Goal: Check status: Check status

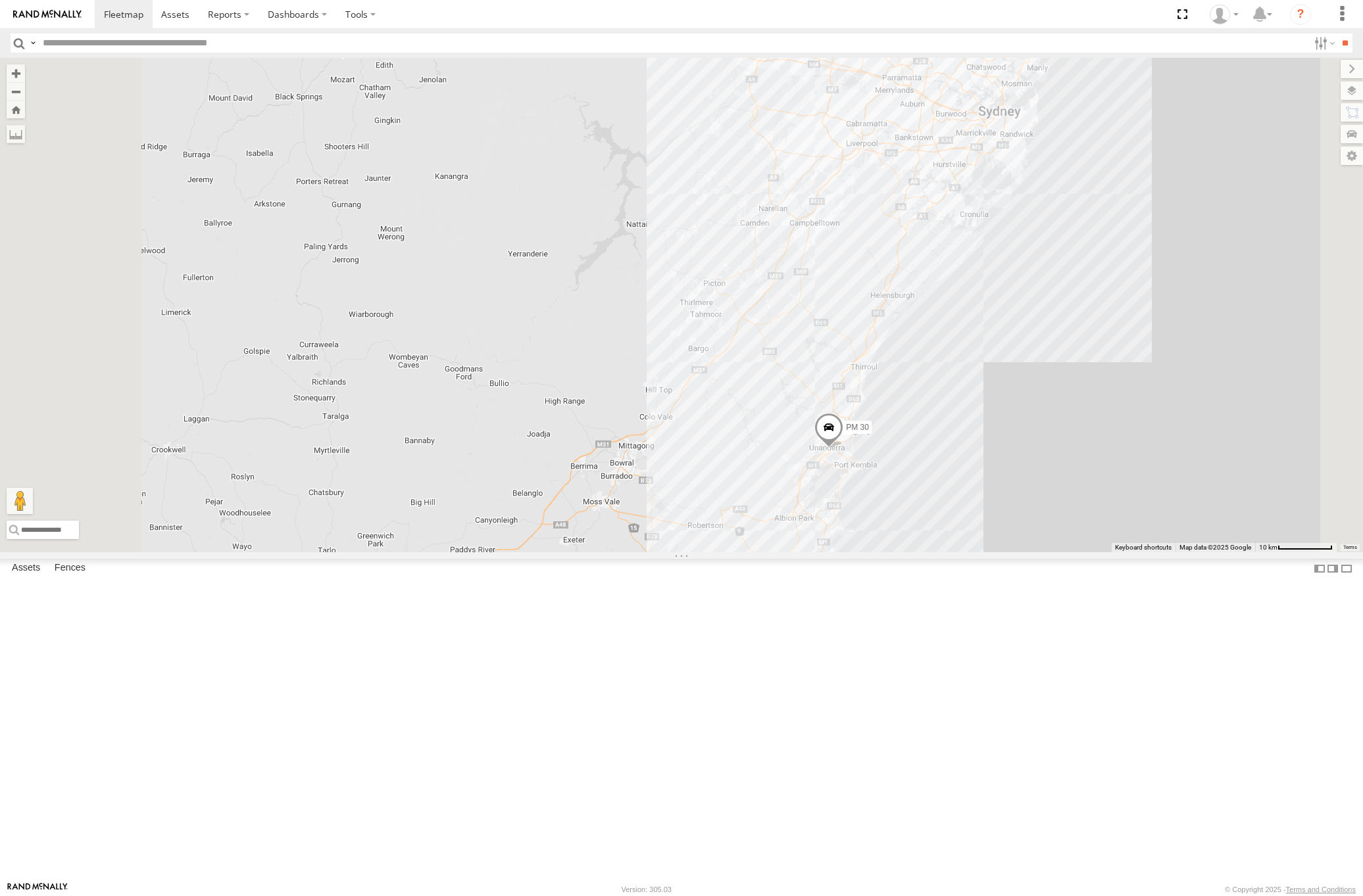
drag, startPoint x: 1110, startPoint y: 307, endPoint x: 1075, endPoint y: 398, distance: 97.5
click at [1075, 398] on div "HR 51 PM 30 7 FMB08S" at bounding box center [682, 305] width 1363 height 495
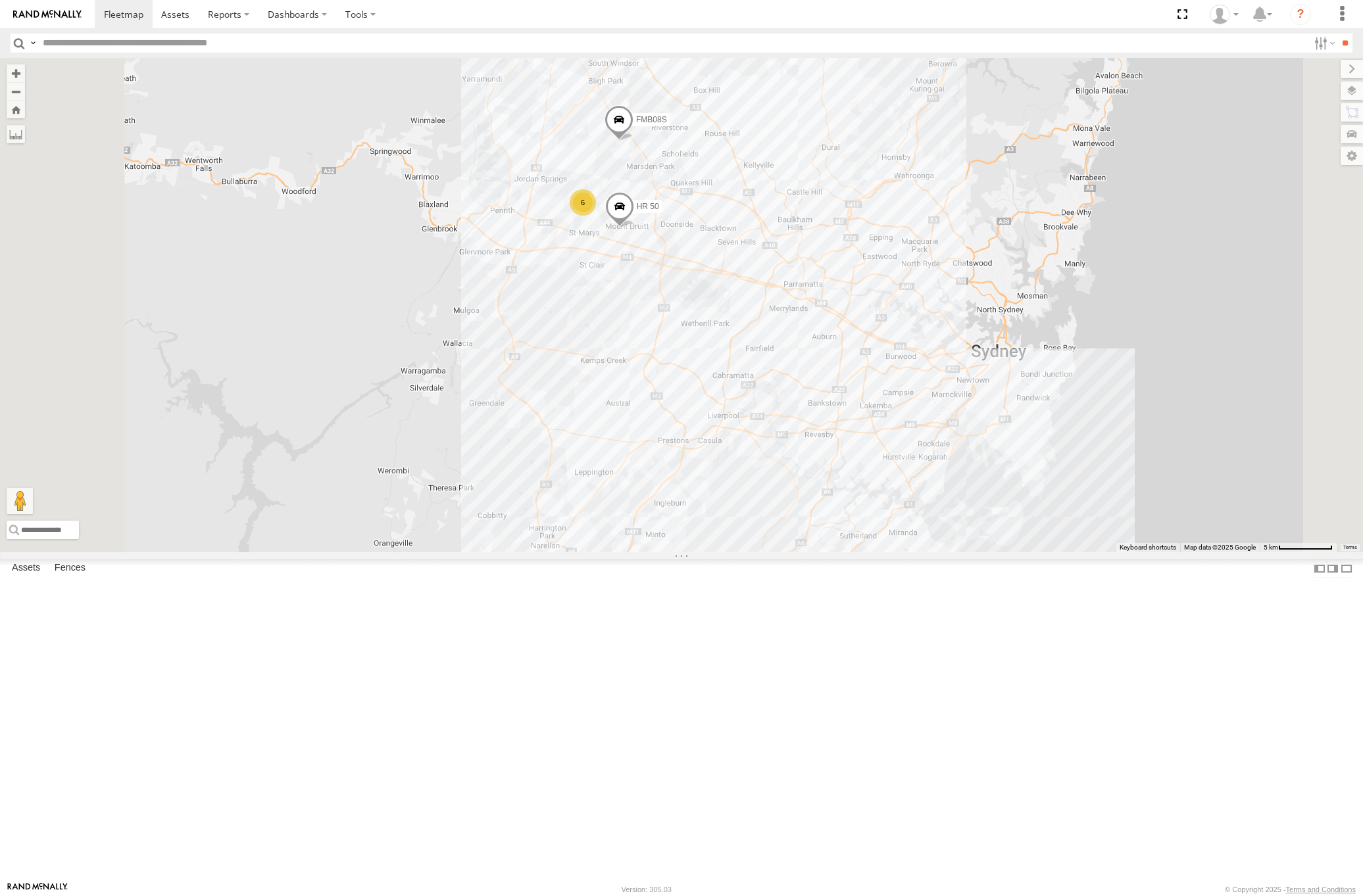
drag, startPoint x: 1005, startPoint y: 322, endPoint x: 975, endPoint y: 293, distance: 41.7
click at [975, 293] on div "HR 51 PM 30 FMB08S 6 HR 50" at bounding box center [682, 305] width 1363 height 495
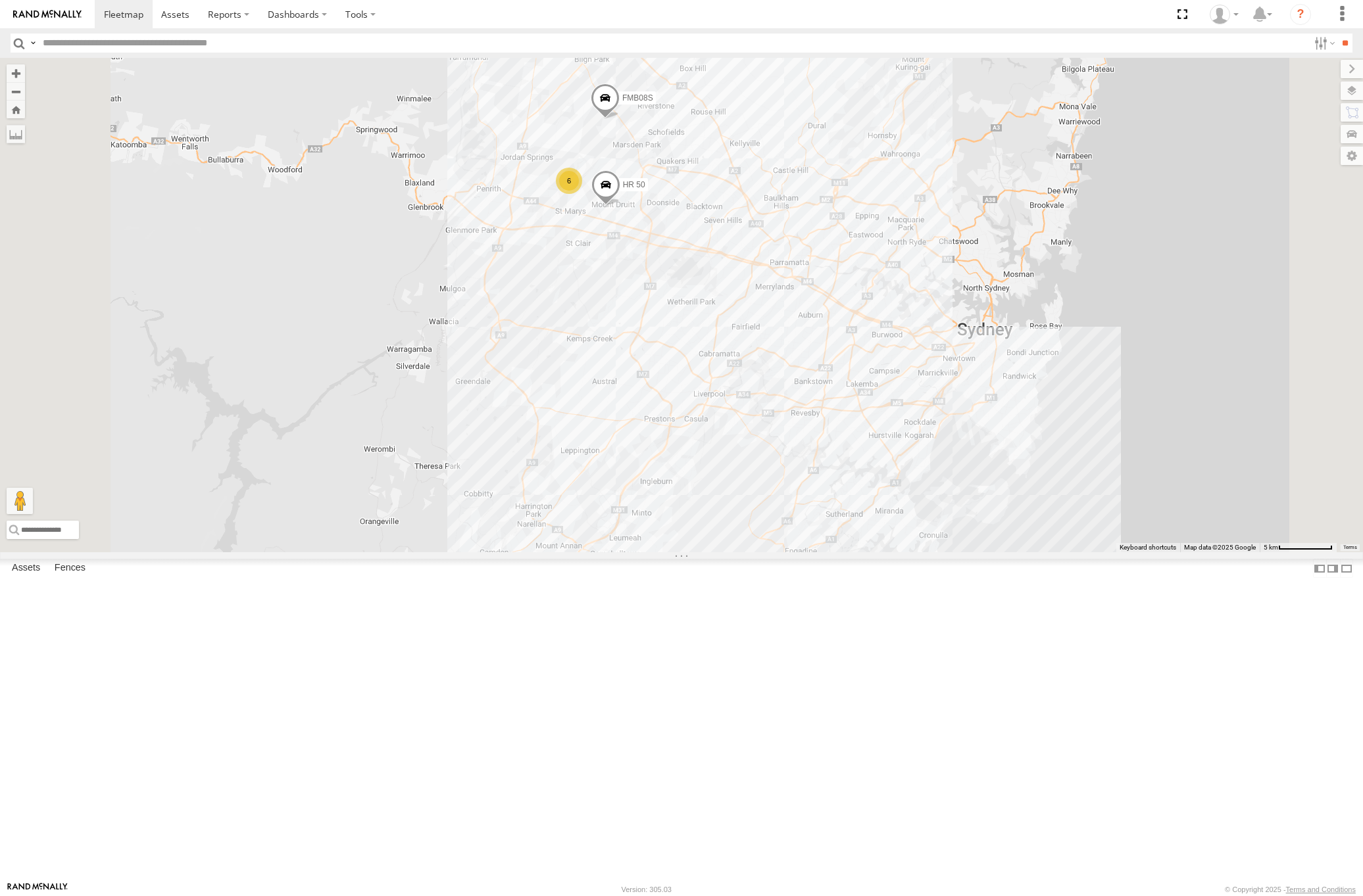
drag, startPoint x: 1018, startPoint y: 475, endPoint x: 1004, endPoint y: 448, distance: 30.4
click at [1004, 448] on div "HR 51 PM 30 FMB08S 6 HR 50" at bounding box center [682, 305] width 1363 height 495
click at [582, 190] on div "6" at bounding box center [569, 176] width 26 height 26
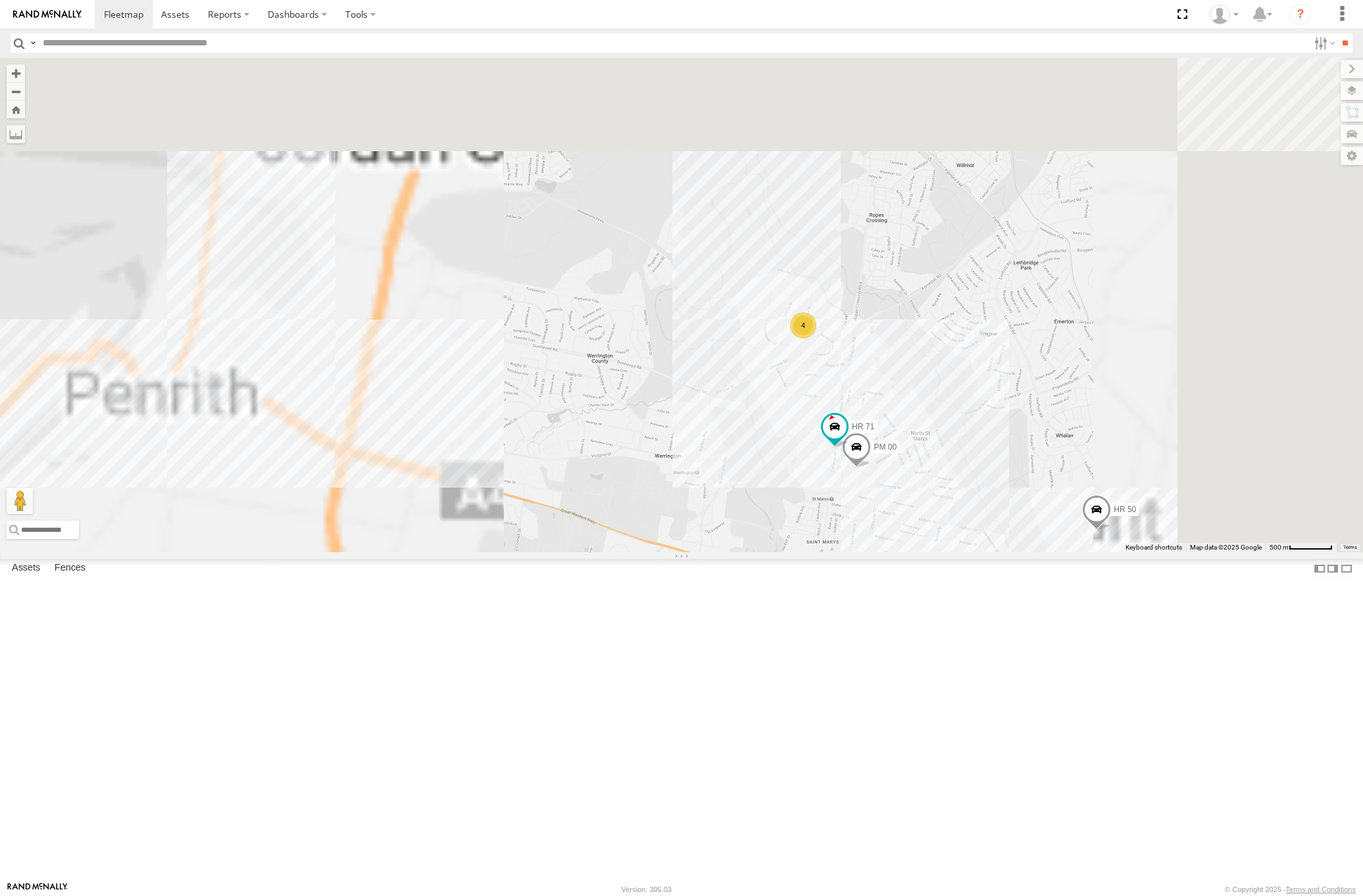
drag, startPoint x: 1169, startPoint y: 669, endPoint x: 949, endPoint y: 504, distance: 275.0
click at [949, 504] on div "HR 51 PM 30 FMB08S HR 50 PM 00 HR 71 4" at bounding box center [682, 305] width 1363 height 495
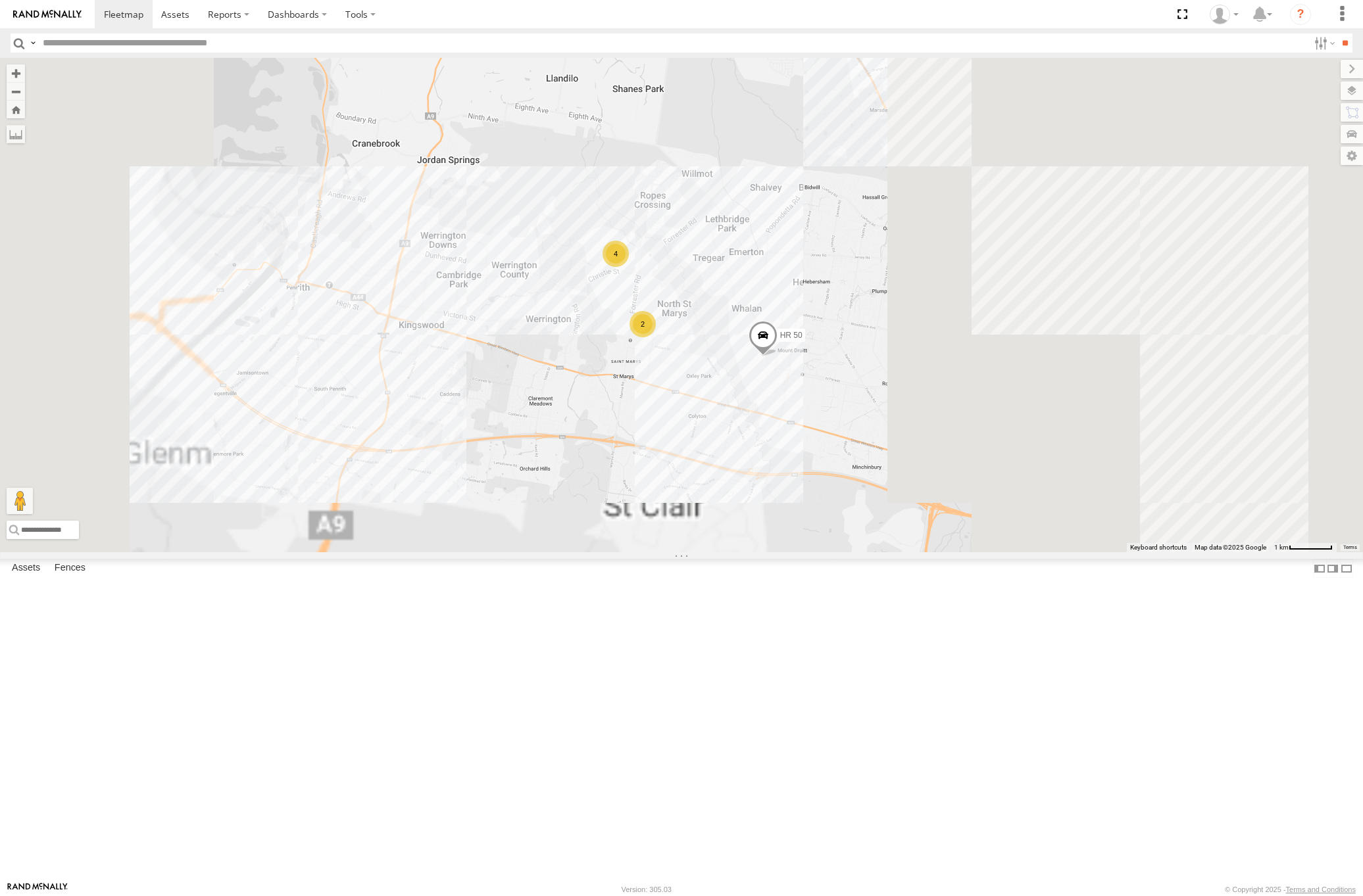
drag, startPoint x: 1123, startPoint y: 647, endPoint x: 898, endPoint y: 553, distance: 243.8
click at [898, 553] on div "HR 51 PM 30 FMB08S HR 50 4 2" at bounding box center [682, 305] width 1363 height 495
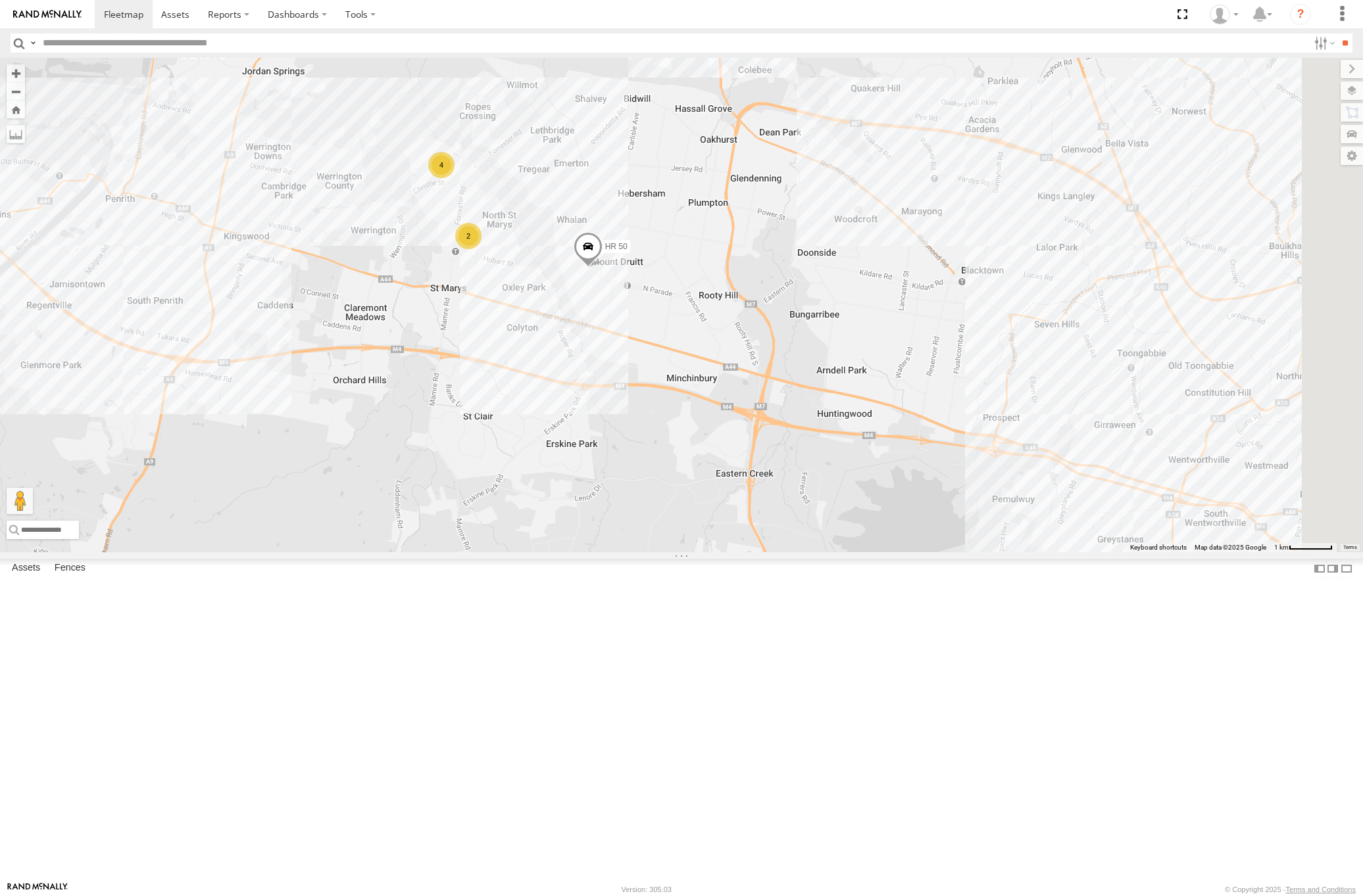
drag, startPoint x: 1007, startPoint y: 586, endPoint x: 945, endPoint y: 539, distance: 77.8
click at [945, 539] on div "HR 51 PM 30 FMB08S HR 50 4 2" at bounding box center [682, 305] width 1363 height 495
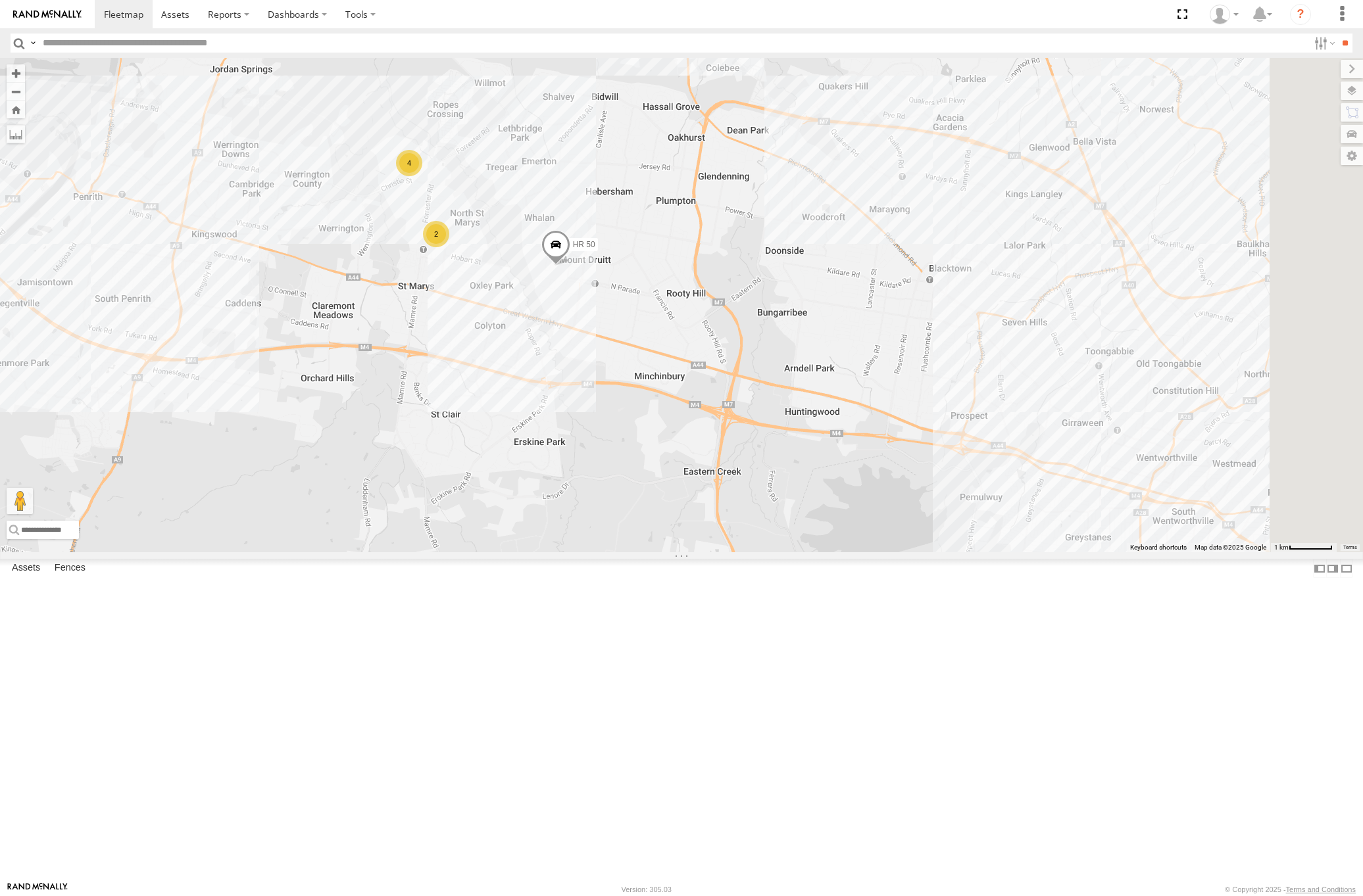
drag, startPoint x: 923, startPoint y: 508, endPoint x: 873, endPoint y: 505, distance: 50.1
click at [897, 510] on div "HR 51 PM 30 FMB08S HR 50 4 2" at bounding box center [682, 305] width 1363 height 495
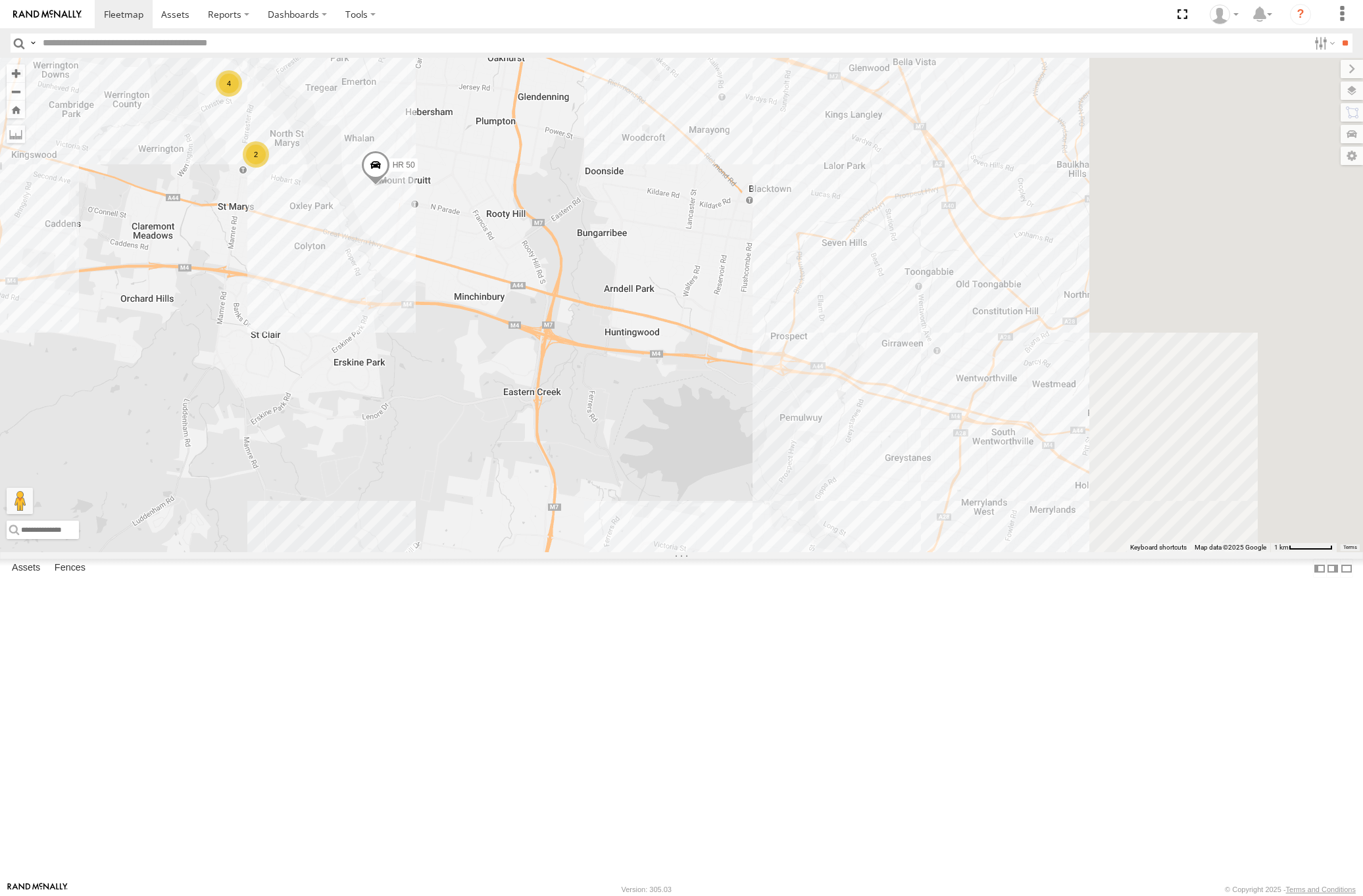
drag, startPoint x: 821, startPoint y: 455, endPoint x: 750, endPoint y: 437, distance: 73.2
click at [750, 437] on div "HR 51 PM 30 FMB08S HR 50 4 2" at bounding box center [682, 305] width 1363 height 495
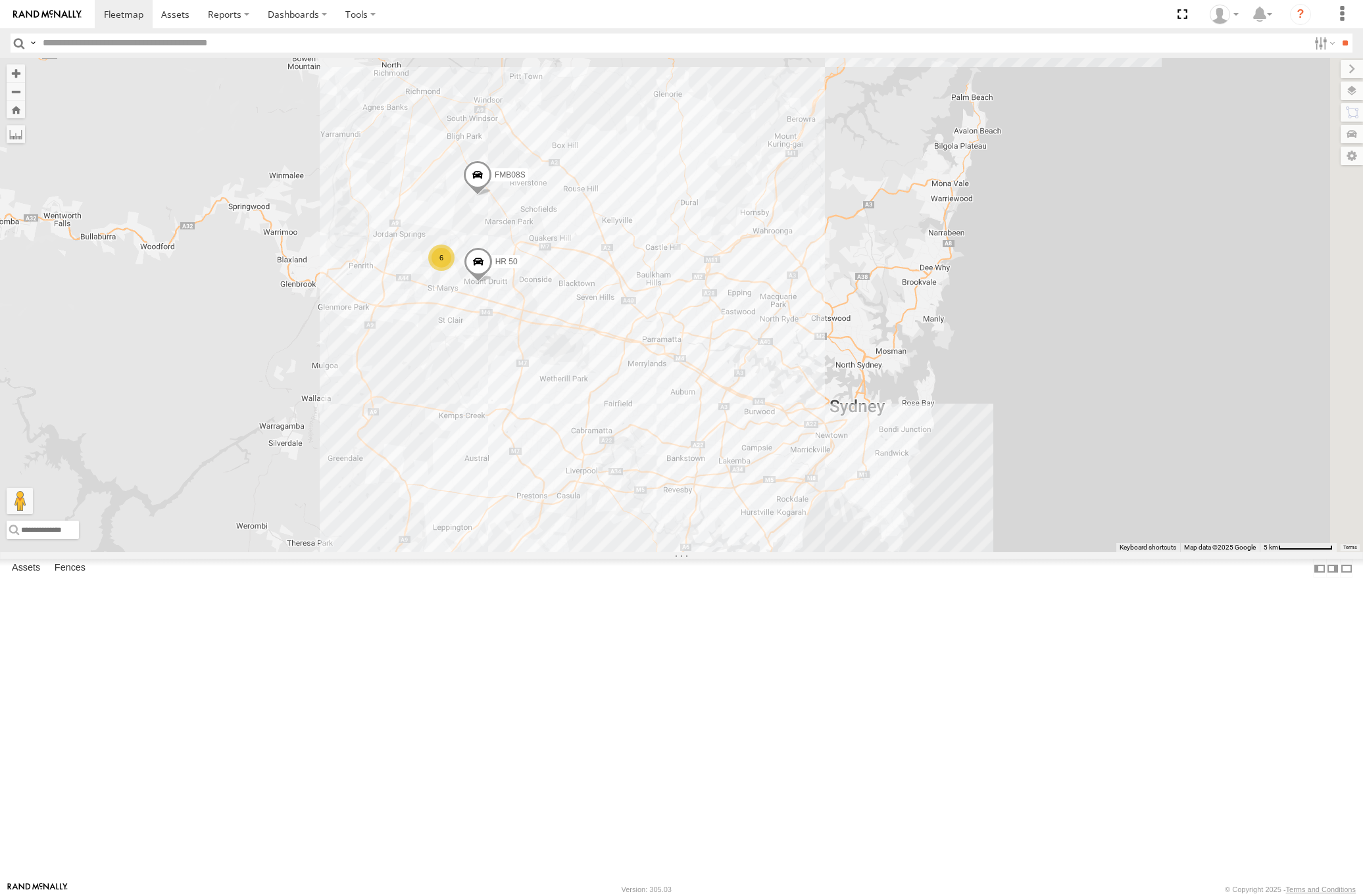
drag, startPoint x: 1033, startPoint y: 626, endPoint x: 918, endPoint y: 578, distance: 124.6
click at [918, 553] on div "HR 51 PM 30 FMB08S HR 50 6" at bounding box center [682, 305] width 1363 height 495
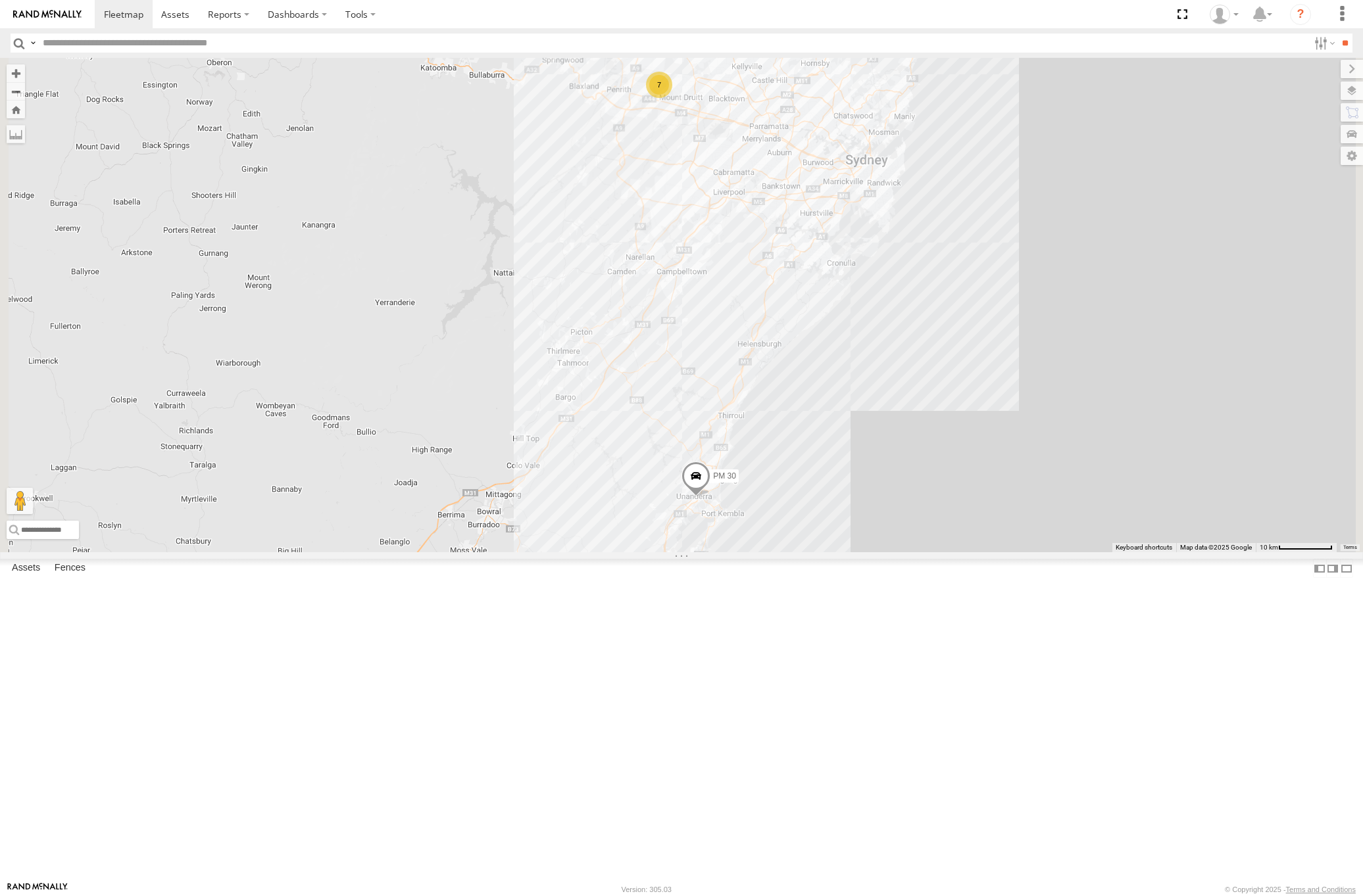
drag, startPoint x: 966, startPoint y: 722, endPoint x: 1067, endPoint y: 448, distance: 292.0
click at [1067, 448] on div "HR 51 PM 30 FMB08S 7" at bounding box center [682, 305] width 1363 height 495
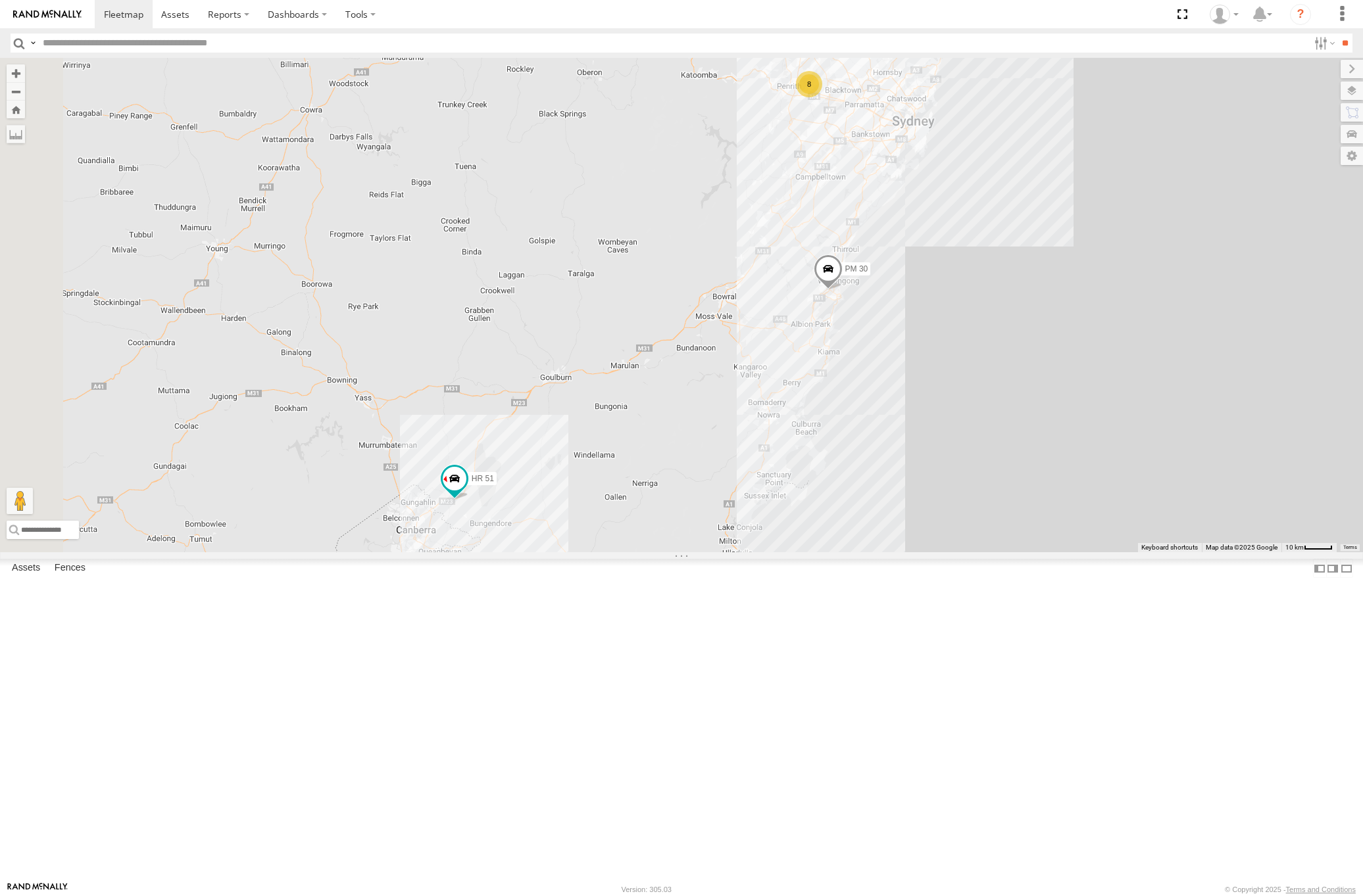
drag, startPoint x: 1061, startPoint y: 445, endPoint x: 1109, endPoint y: 291, distance: 161.3
click at [1109, 291] on div "HR 51 PM 30 8" at bounding box center [682, 305] width 1363 height 495
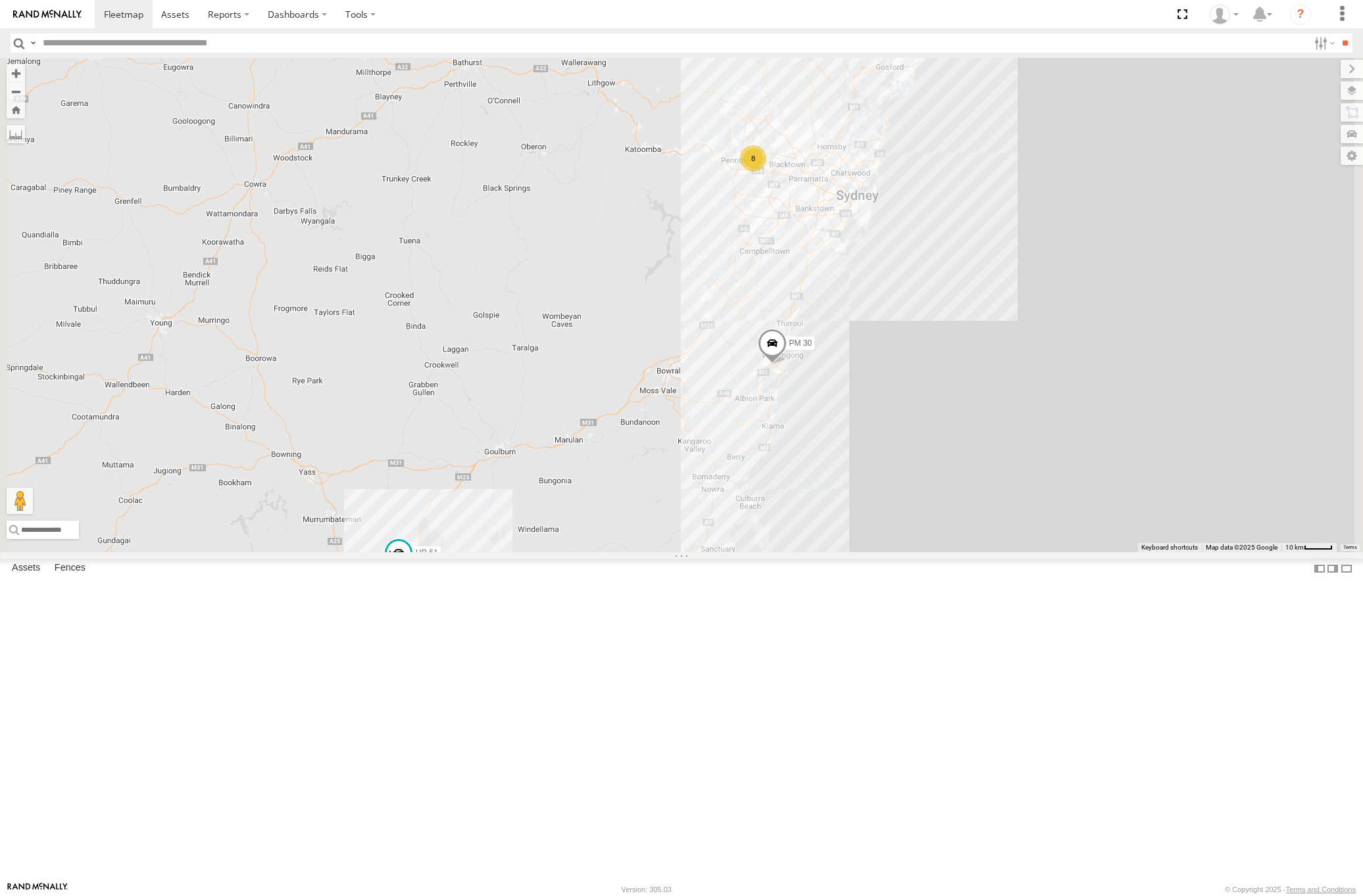
drag, startPoint x: 776, startPoint y: 589, endPoint x: 714, endPoint y: 625, distance: 71.7
click at [701, 553] on div "HR 51 PM 30 8" at bounding box center [682, 305] width 1363 height 495
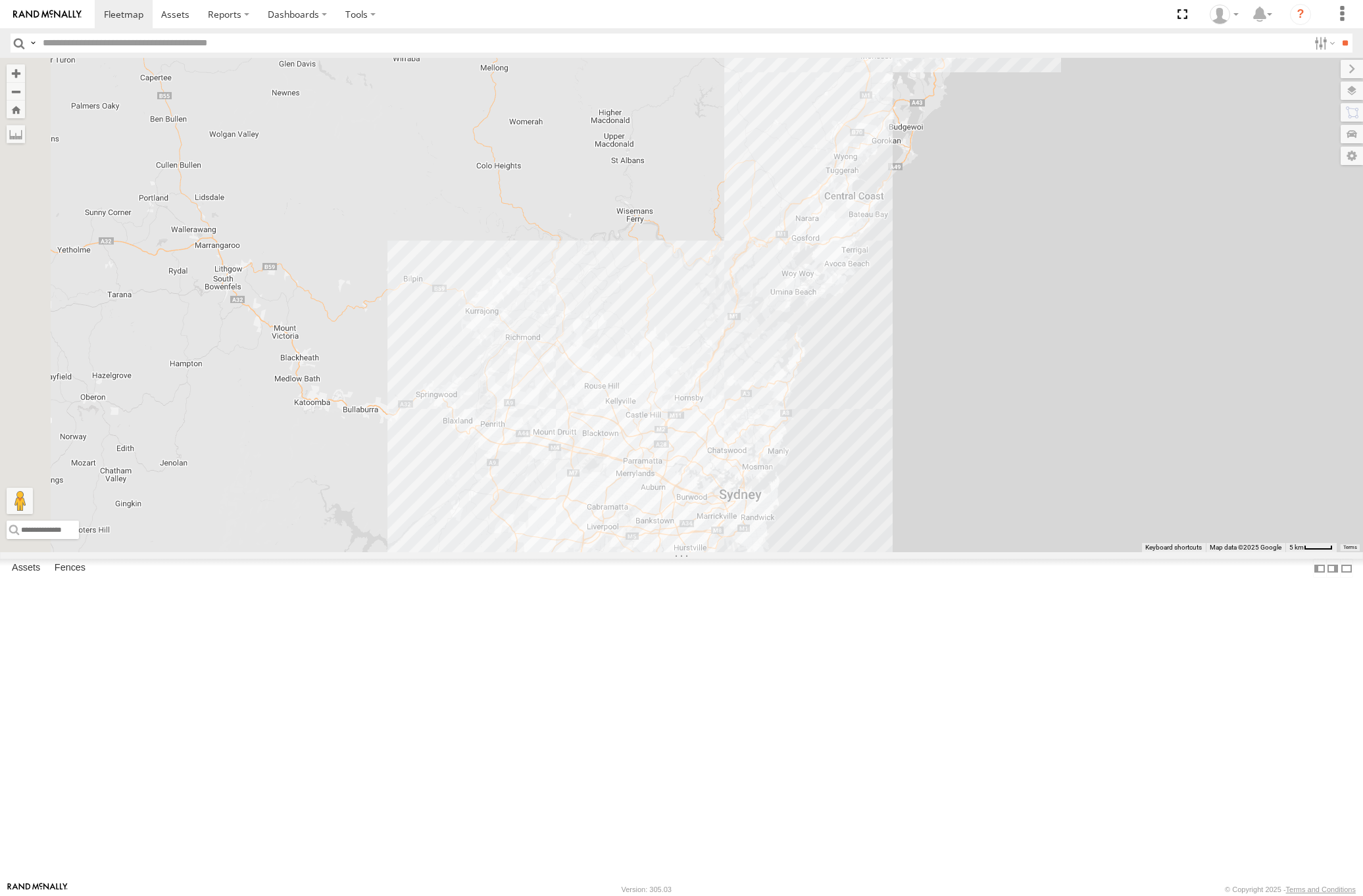
drag, startPoint x: 671, startPoint y: 641, endPoint x: 858, endPoint y: 576, distance: 198.0
click at [858, 553] on div "HR 51 PM 30" at bounding box center [682, 305] width 1363 height 495
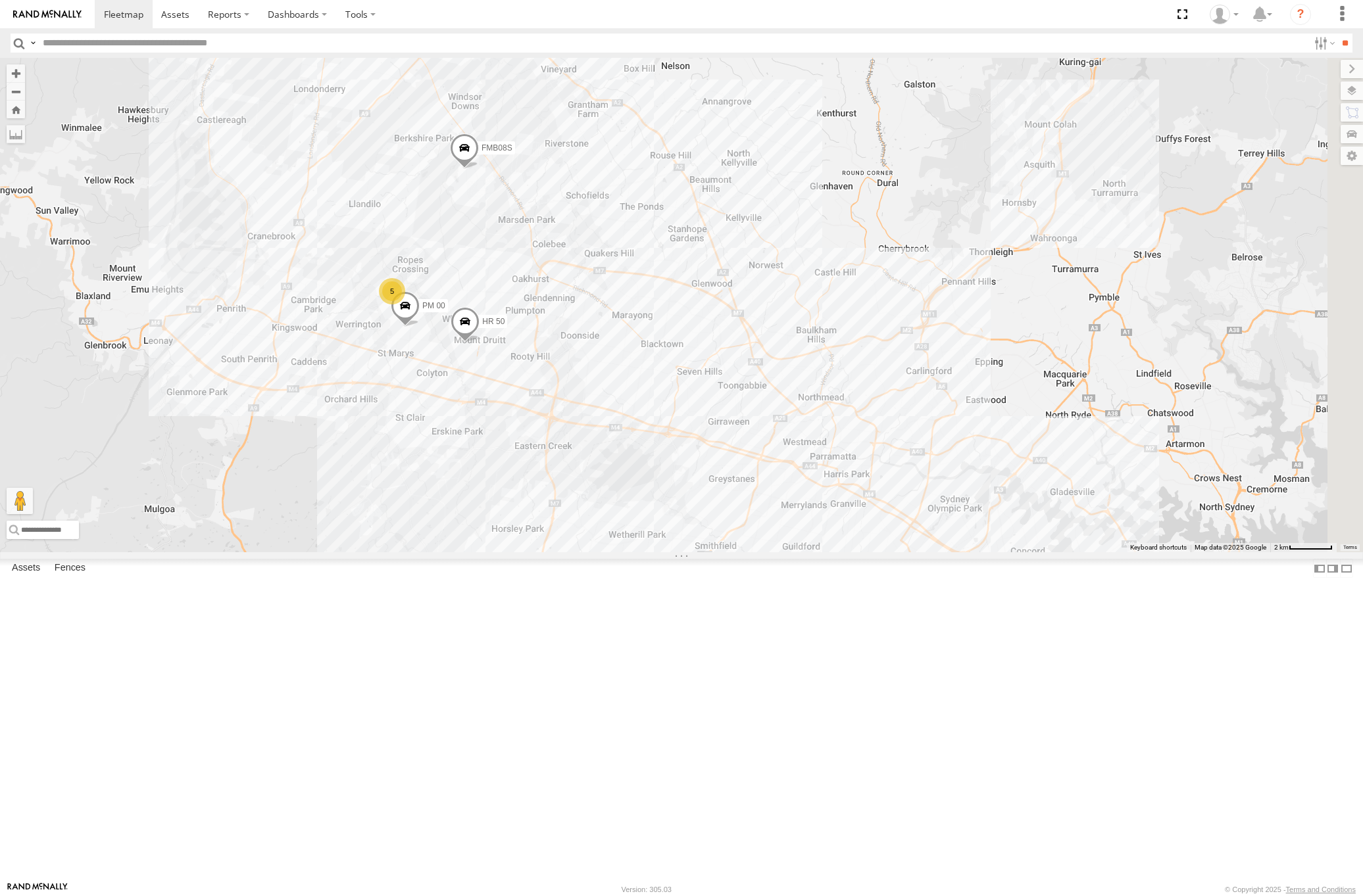
drag, startPoint x: 996, startPoint y: 675, endPoint x: 834, endPoint y: 602, distance: 177.7
click at [834, 553] on div "HR 51 PM 30 FMB08S HR 50 PM 00 5" at bounding box center [682, 305] width 1363 height 495
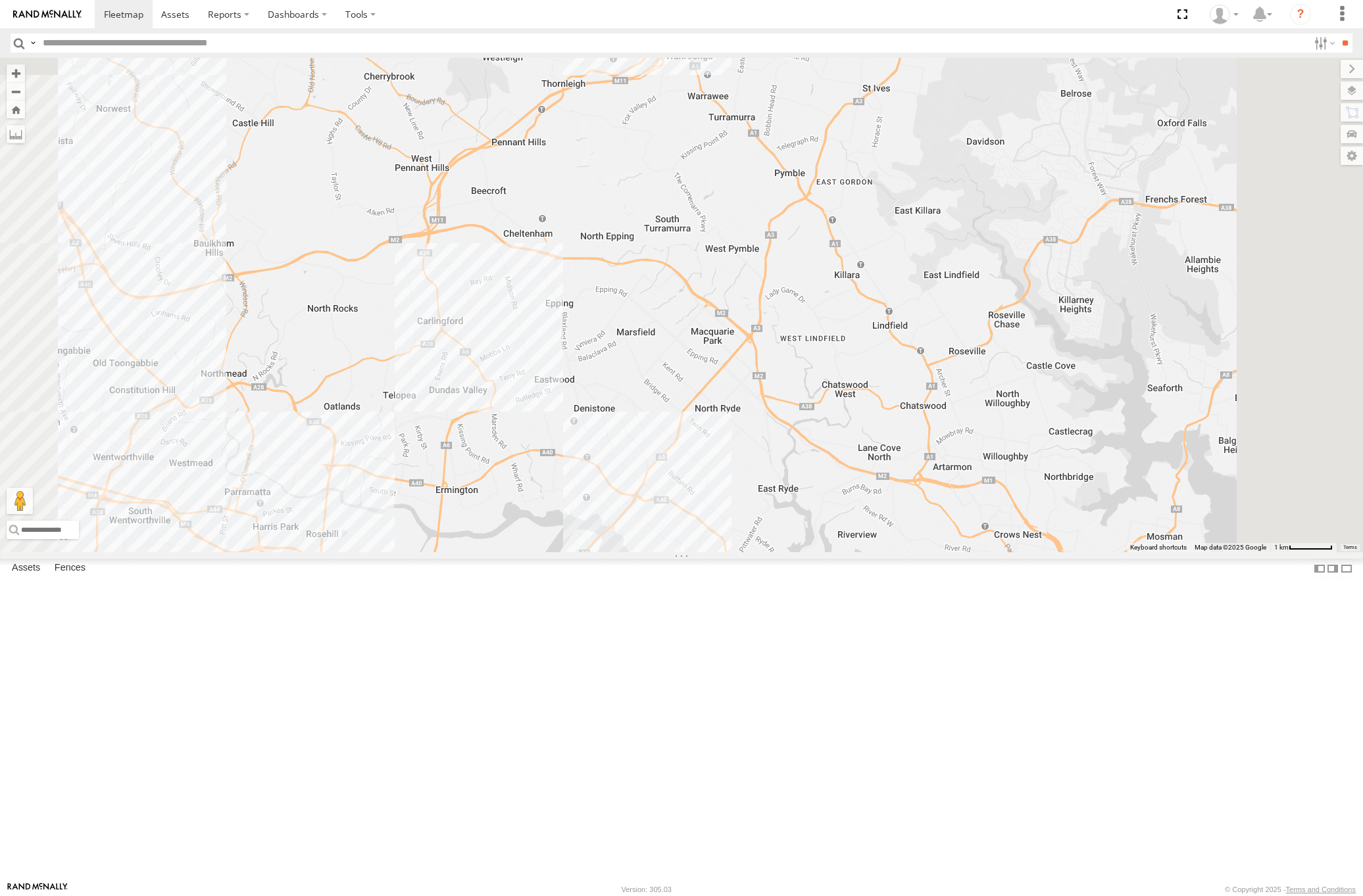
drag, startPoint x: 1015, startPoint y: 656, endPoint x: 959, endPoint y: 664, distance: 56.6
click at [959, 553] on div "HR 51 PM 30 FMB08S HR 50 PM 00" at bounding box center [682, 305] width 1363 height 495
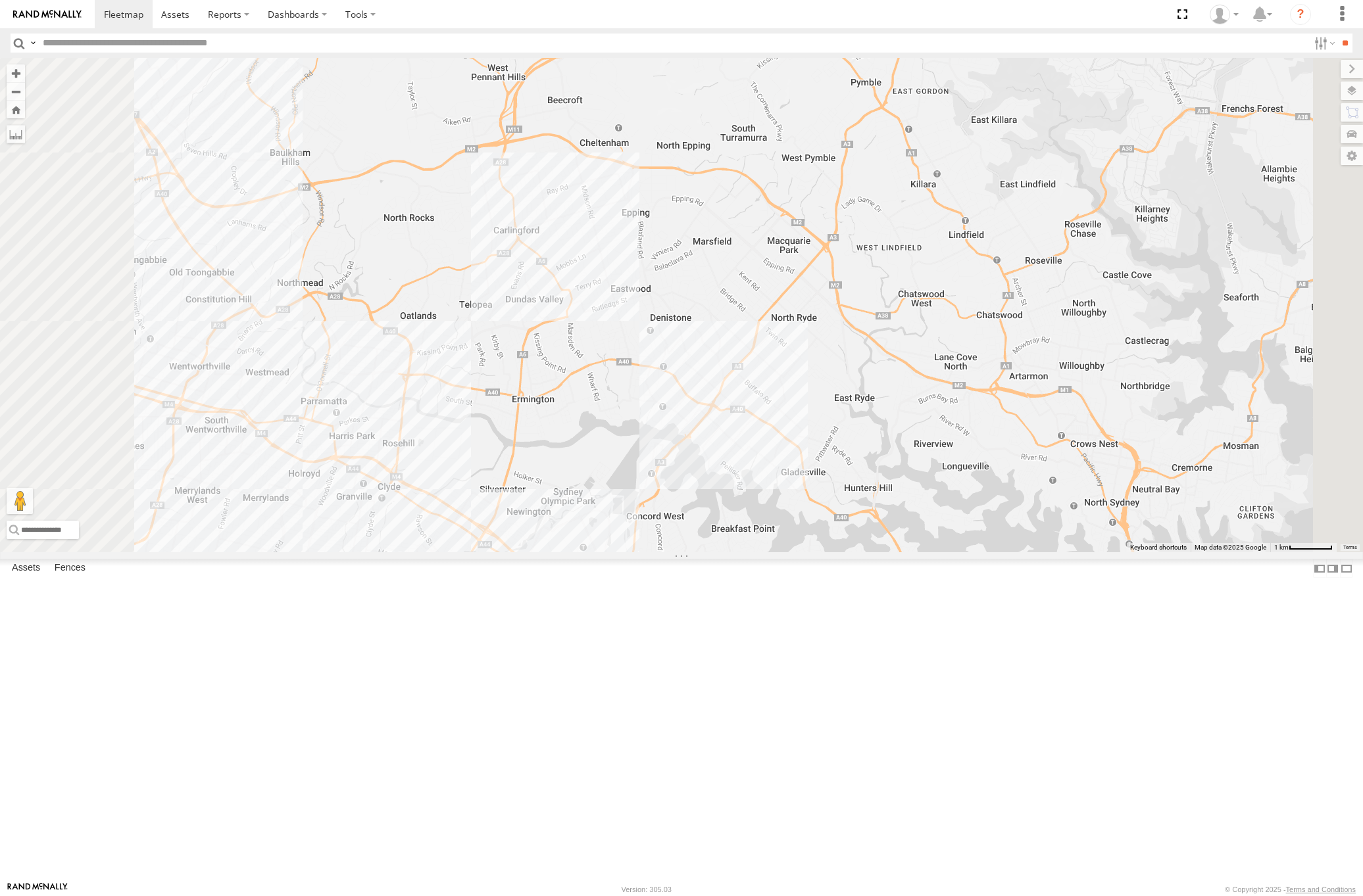
drag, startPoint x: 834, startPoint y: 656, endPoint x: 910, endPoint y: 563, distance: 120.1
click at [910, 553] on div "HR 51 PM 30 FMB08S HR 50 PM 00" at bounding box center [682, 305] width 1363 height 495
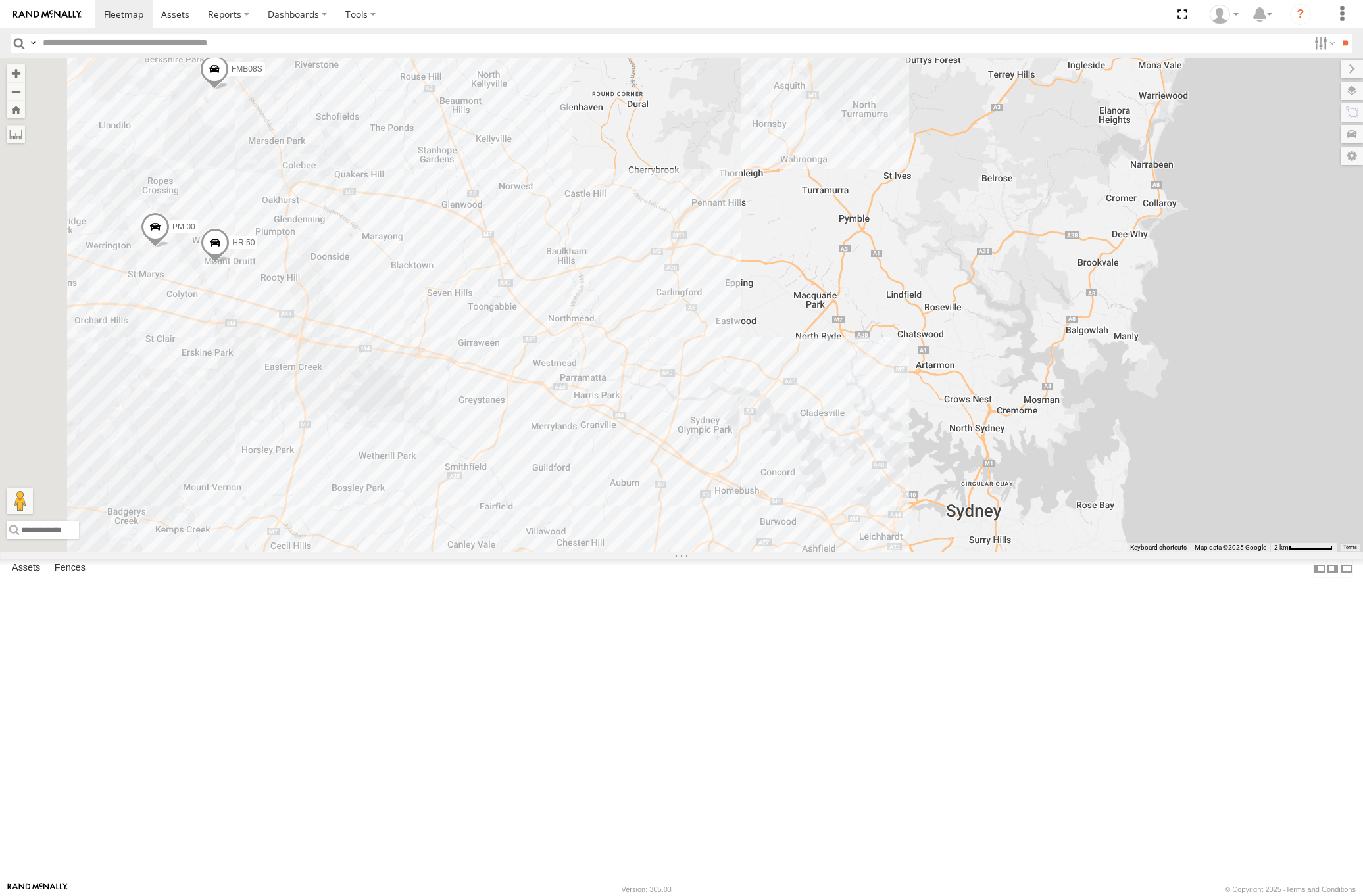
drag, startPoint x: 924, startPoint y: 570, endPoint x: 946, endPoint y: 561, distance: 23.8
click at [946, 553] on div "HR 51 PM 30 FMB08S HR 50 PM 00" at bounding box center [682, 305] width 1363 height 495
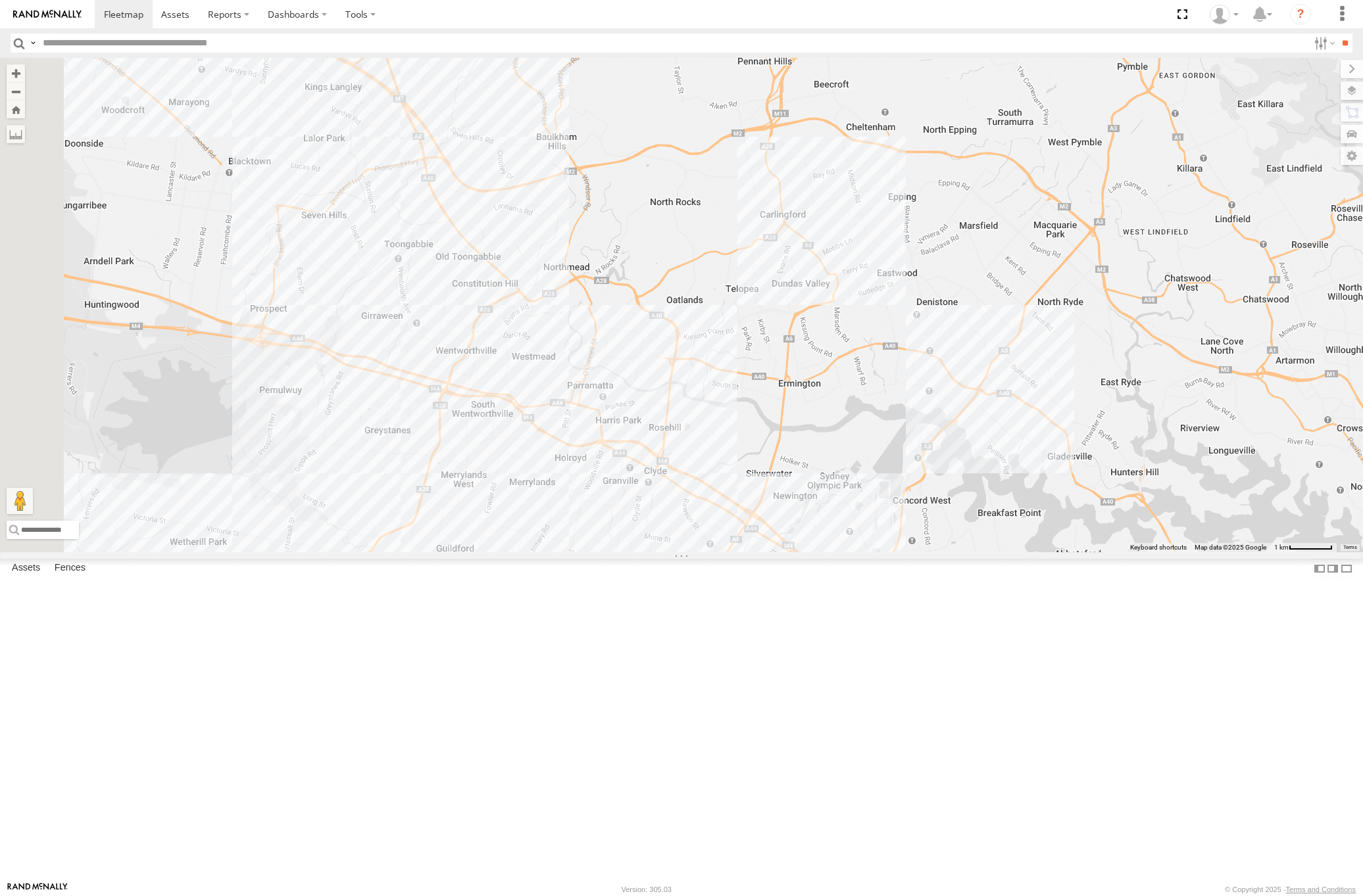
drag, startPoint x: 873, startPoint y: 541, endPoint x: 977, endPoint y: 548, distance: 104.2
click at [984, 525] on div "HR 51 PM 30 FMB08S HR 50 PM 00" at bounding box center [682, 305] width 1363 height 495
